Goal: Transaction & Acquisition: Obtain resource

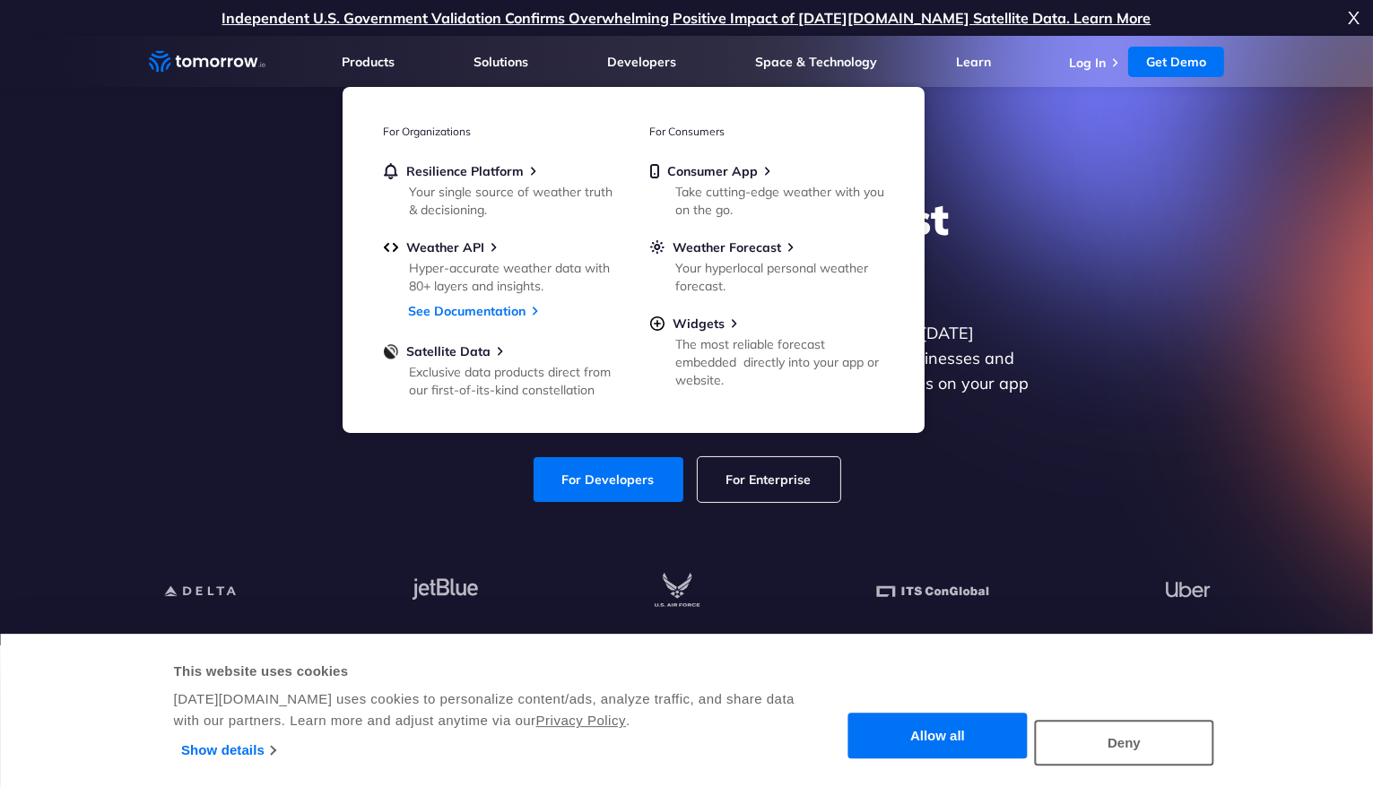
click at [260, 436] on div "Explore the World’s Best Weather API Get reliable and precise weather data thro…" at bounding box center [686, 347] width 1105 height 381
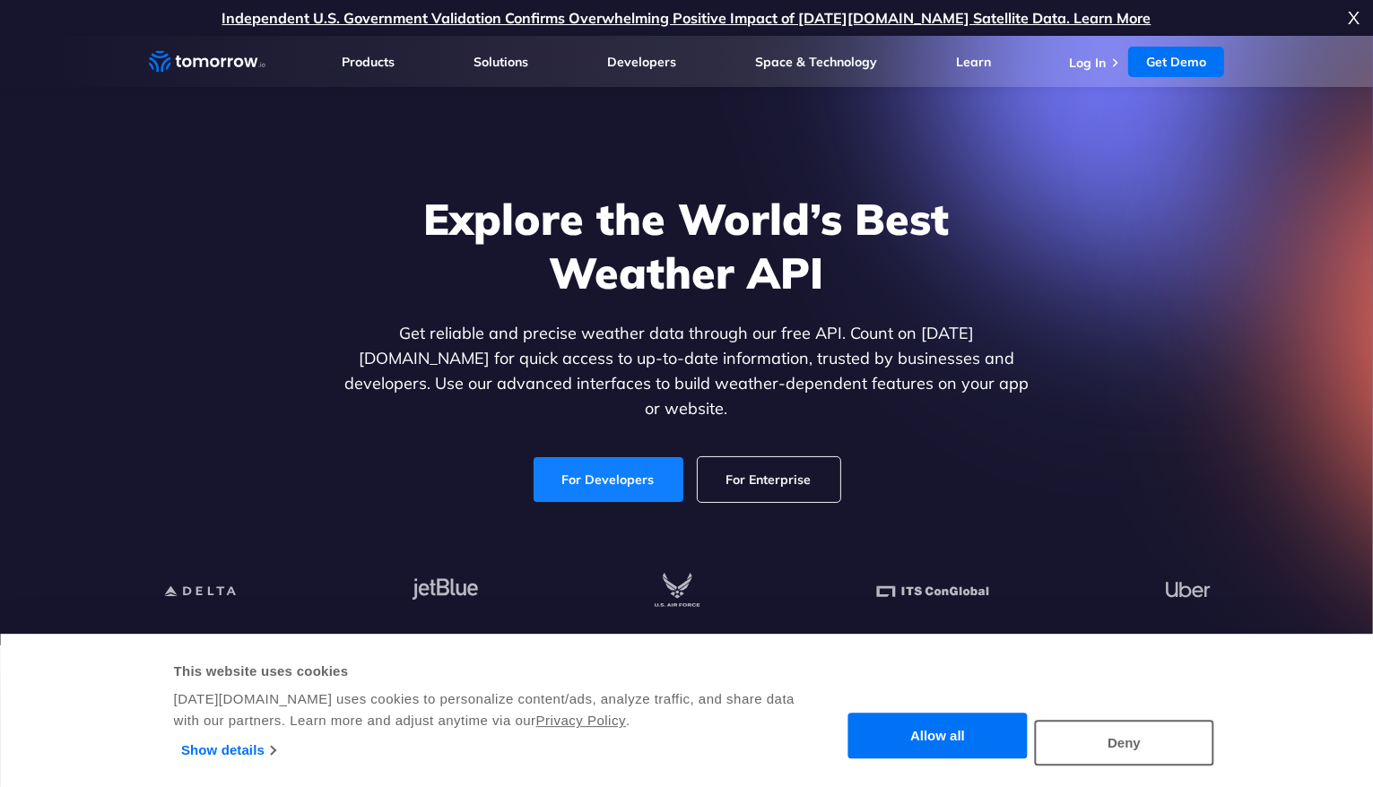
click at [595, 462] on link "For Developers" at bounding box center [608, 479] width 150 height 45
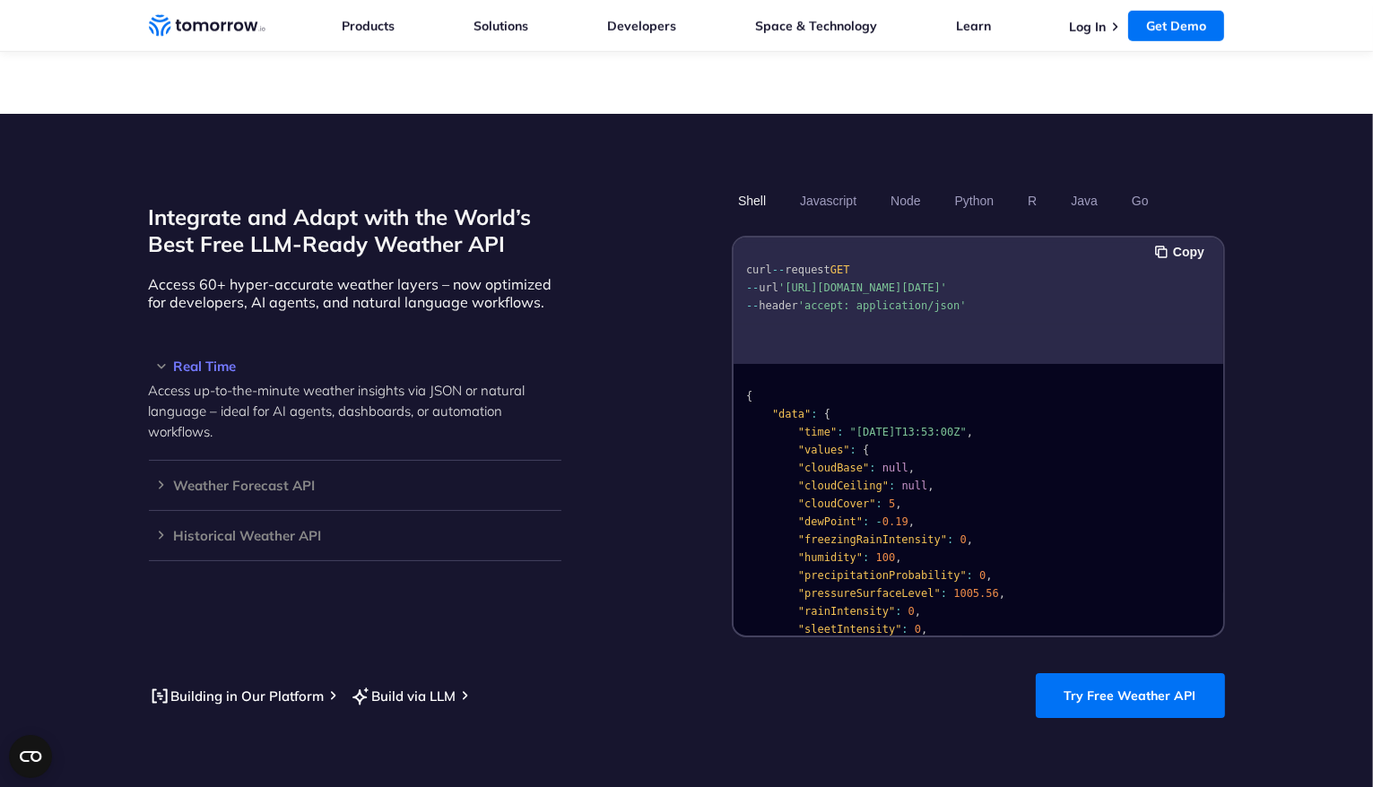
scroll to position [1435, 0]
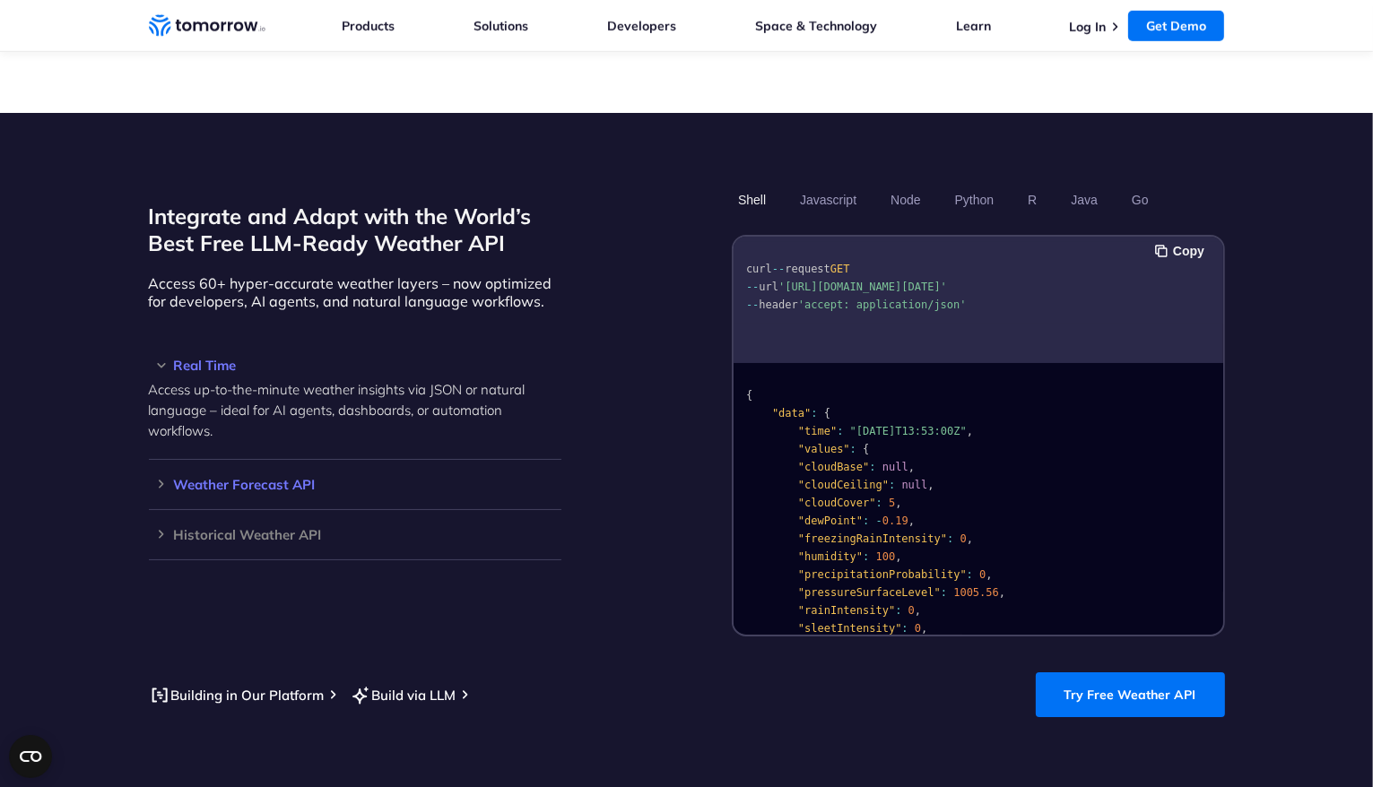
click at [247, 478] on h3 "Weather Forecast API" at bounding box center [355, 484] width 412 height 13
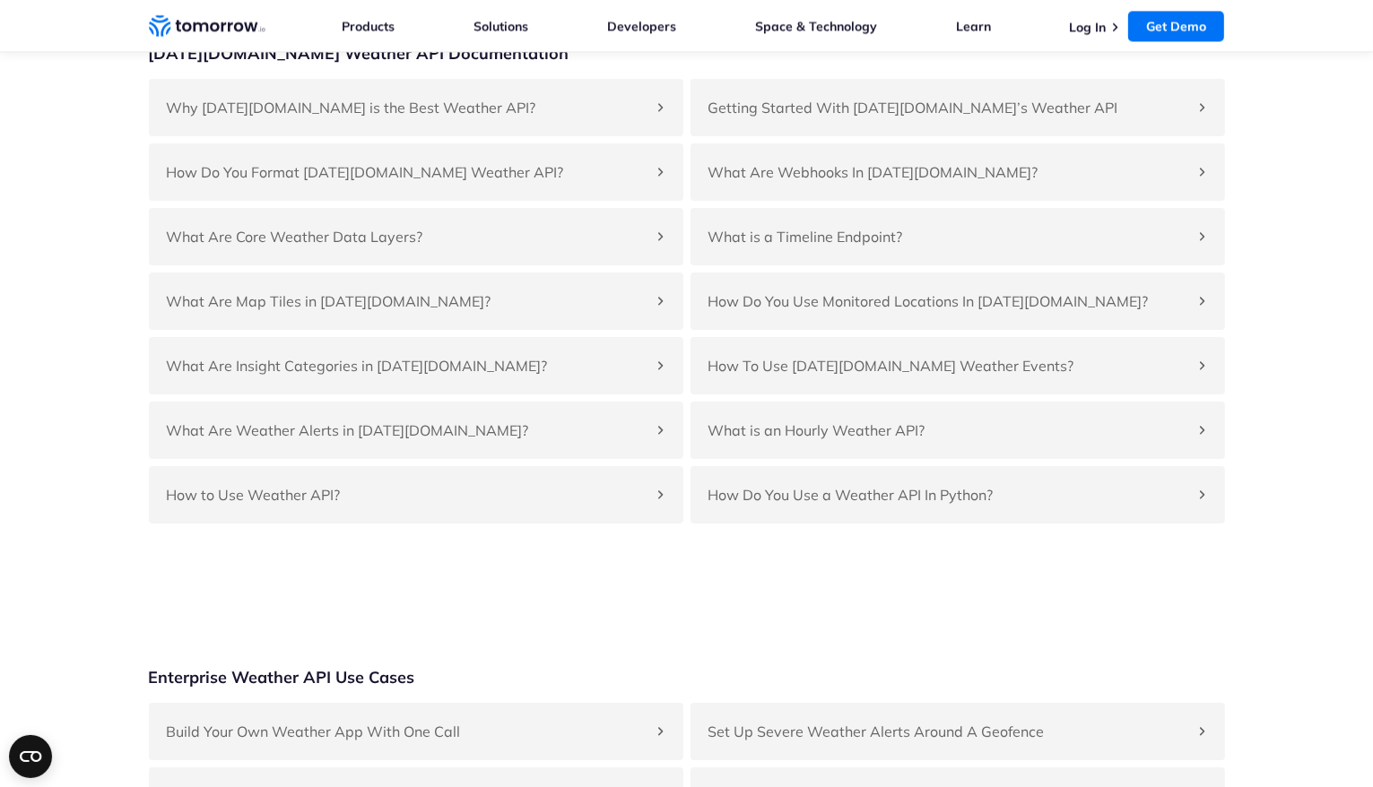
scroll to position [4124, 0]
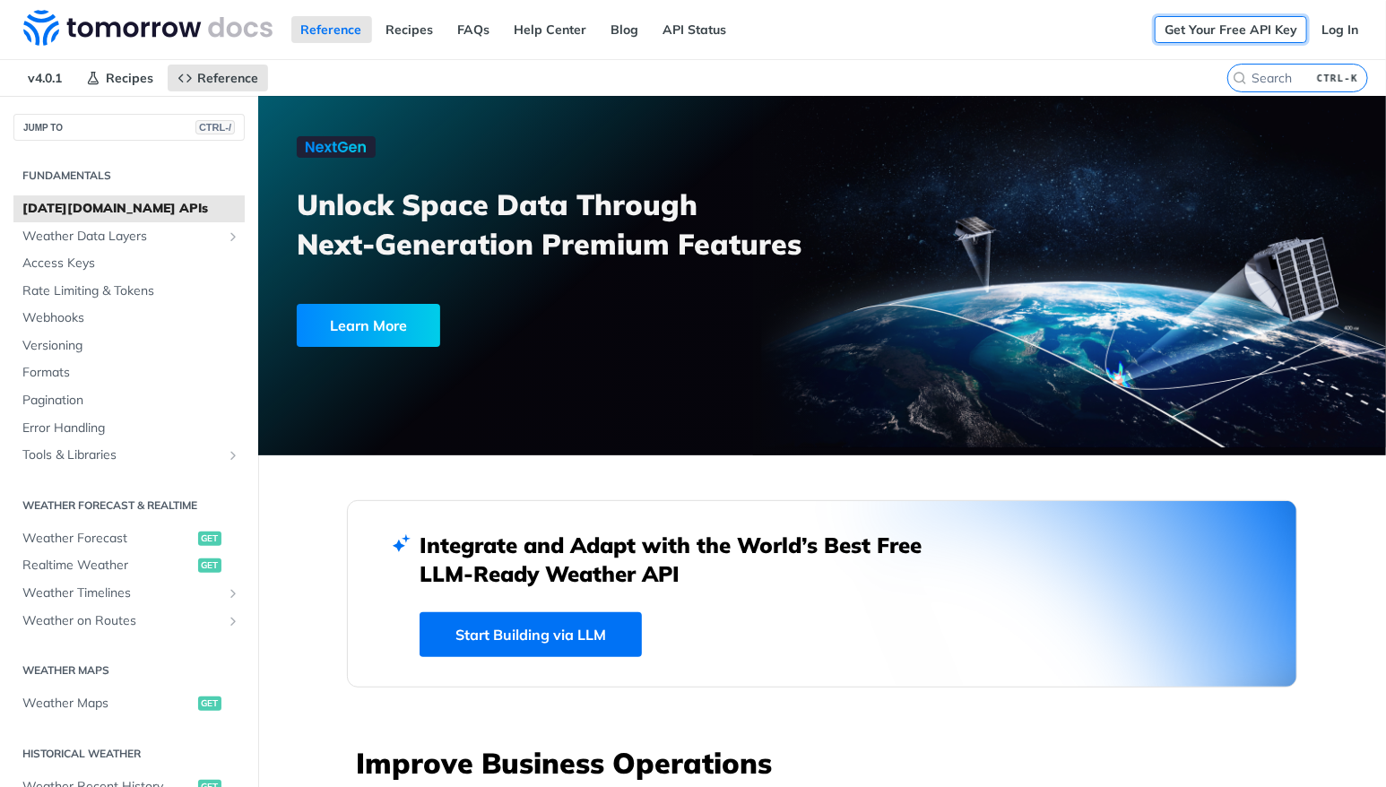
click at [1242, 31] on link "Get Your Free API Key" at bounding box center [1231, 29] width 152 height 27
click at [1224, 26] on link "Get Your Free API Key" at bounding box center [1231, 29] width 152 height 27
